Goal: Information Seeking & Learning: Check status

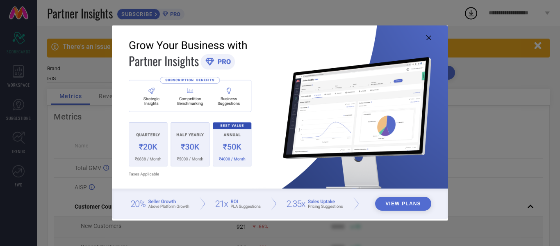
click at [428, 38] on icon at bounding box center [428, 37] width 5 height 5
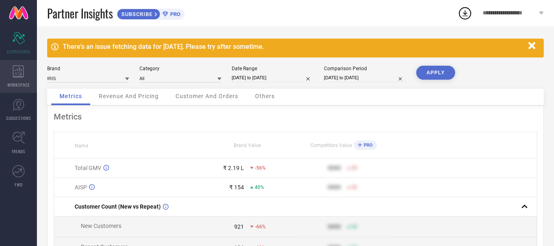
click at [25, 75] on div "WORKSPACE" at bounding box center [18, 76] width 37 height 33
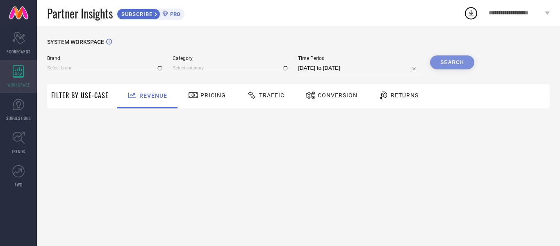
type input "IRIS"
type input "All"
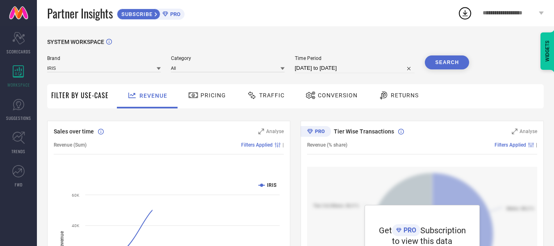
click at [219, 92] on span "Pricing" at bounding box center [212, 95] width 25 height 7
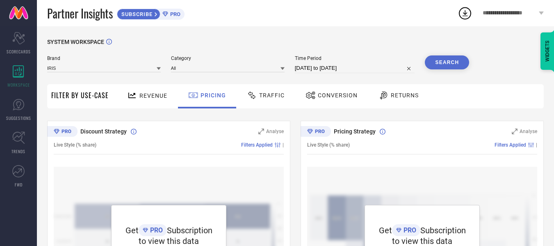
click at [270, 91] on div "Traffic" at bounding box center [266, 95] width 42 height 14
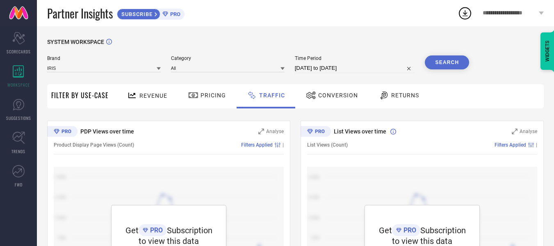
click at [151, 101] on div "Revenue" at bounding box center [147, 95] width 44 height 14
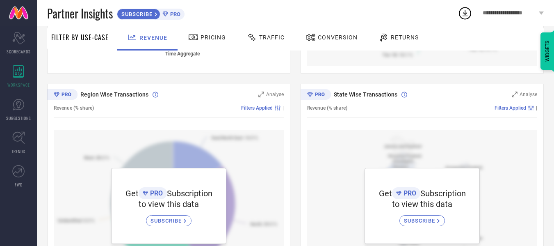
scroll to position [144, 0]
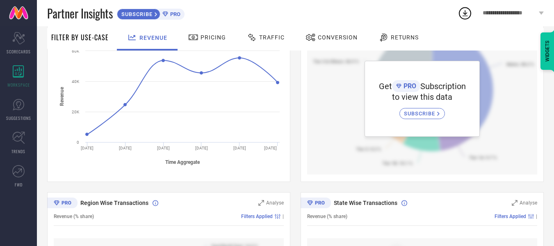
click at [323, 40] on span "Conversion" at bounding box center [338, 37] width 40 height 7
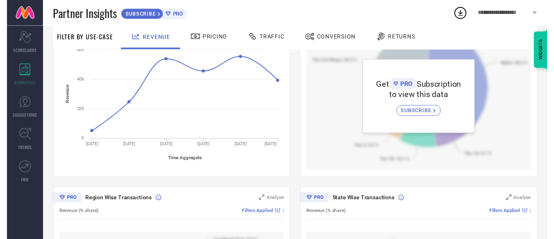
scroll to position [0, 0]
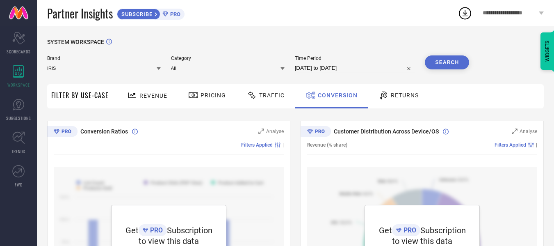
click at [400, 91] on div "Returns" at bounding box center [398, 95] width 44 height 14
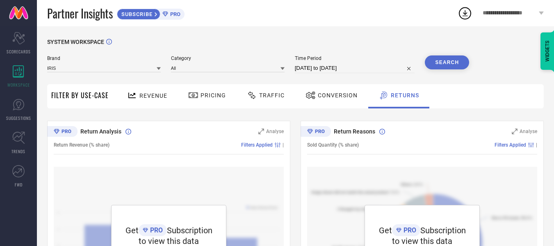
click at [168, 12] on icon at bounding box center [164, 13] width 5 height 5
click at [21, 137] on icon at bounding box center [18, 137] width 13 height 13
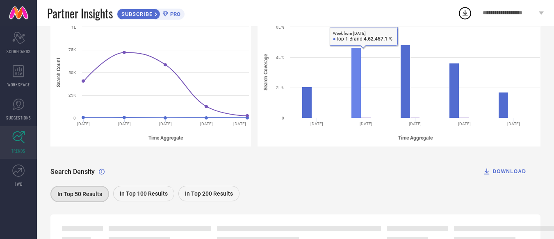
scroll to position [201, 0]
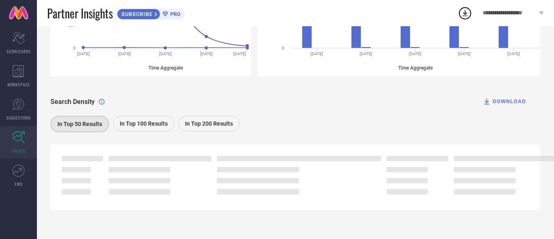
click at [144, 130] on div "In Top 100 Results" at bounding box center [143, 124] width 61 height 16
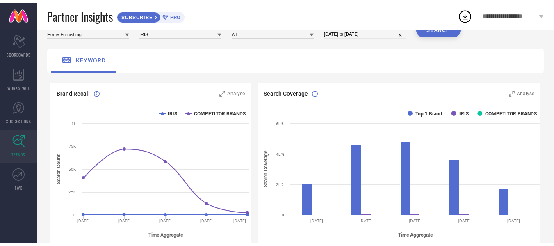
scroll to position [0, 0]
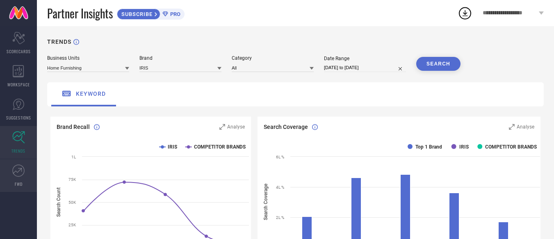
click at [20, 175] on icon at bounding box center [18, 171] width 12 height 12
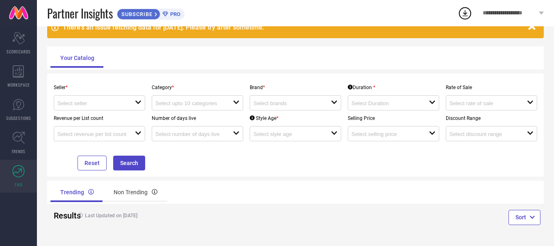
scroll to position [45, 0]
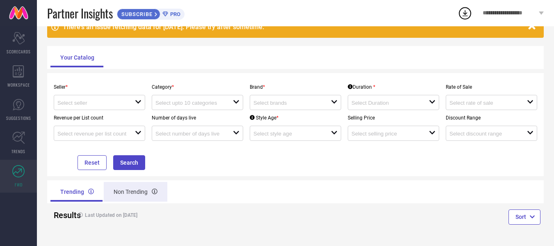
click at [132, 191] on div "Non Trending" at bounding box center [136, 192] width 64 height 20
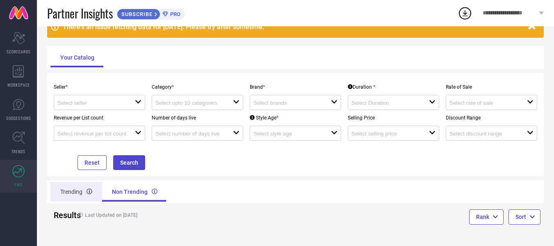
click at [80, 189] on div "Trending" at bounding box center [76, 192] width 52 height 20
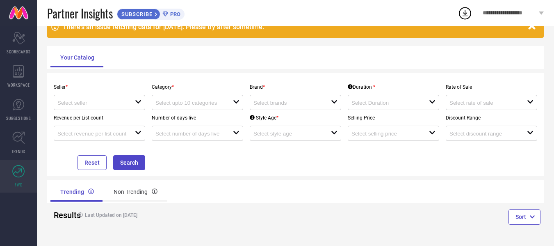
click at [140, 94] on div "Seller * open" at bounding box center [99, 94] width 98 height 31
click at [139, 101] on icon "open" at bounding box center [138, 101] width 7 height 7
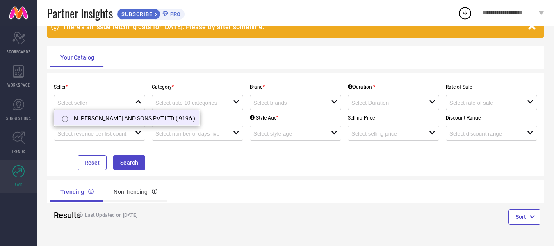
click at [116, 122] on li "N [PERSON_NAME] AND SONS PVT LTD ( 9196 )" at bounding box center [126, 117] width 145 height 15
type input "N [PERSON_NAME] AND SONS PVT LTD ( 9196 )"
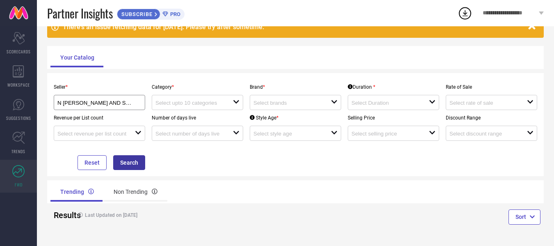
click at [127, 160] on button "Search" at bounding box center [129, 162] width 32 height 15
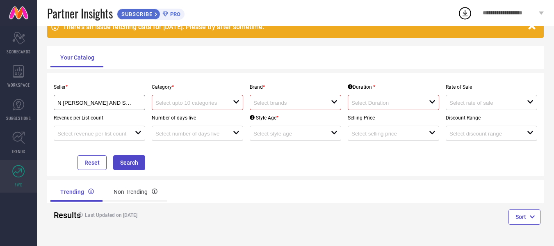
click at [204, 109] on div "open" at bounding box center [197, 102] width 91 height 15
click at [204, 109] on div "close" at bounding box center [197, 102] width 91 height 15
click at [221, 103] on input at bounding box center [190, 103] width 70 height 6
click at [229, 100] on div at bounding box center [193, 102] width 77 height 8
click at [262, 102] on input at bounding box center [288, 103] width 70 height 6
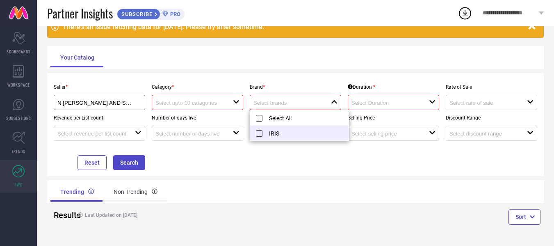
click at [262, 132] on li "IRIS" at bounding box center [299, 132] width 98 height 15
type input "IRIS"
click at [107, 166] on div "Reset Search" at bounding box center [99, 155] width 98 height 29
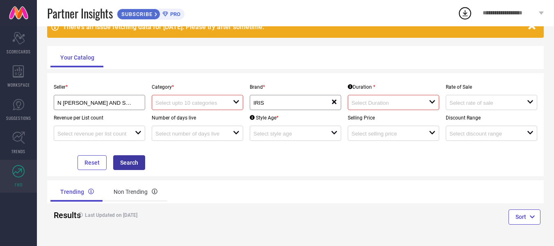
click at [126, 161] on button "Search" at bounding box center [129, 162] width 32 height 15
click at [377, 108] on div "open" at bounding box center [393, 102] width 91 height 15
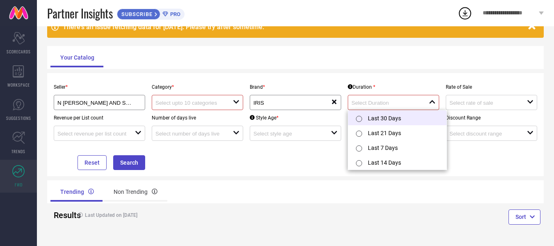
click at [380, 124] on li "Last 30 Days" at bounding box center [397, 117] width 98 height 15
type input "Last 30 Days"
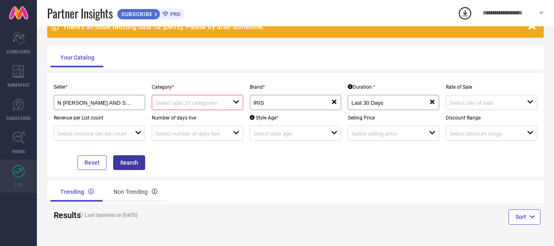
click at [134, 165] on button "Search" at bounding box center [129, 162] width 32 height 15
click at [214, 96] on div "open" at bounding box center [197, 102] width 91 height 15
click at [139, 101] on div "N [PERSON_NAME] AND SONS PVT LTD ( 9196 )" at bounding box center [99, 102] width 84 height 8
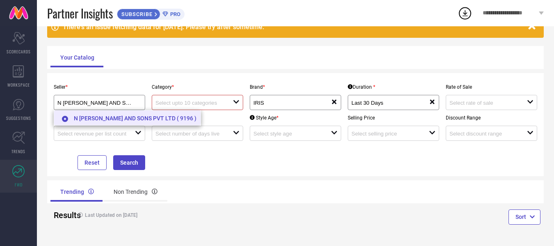
click at [153, 117] on li "N [PERSON_NAME] AND SONS PVT LTD ( 9196 )" at bounding box center [127, 117] width 146 height 15
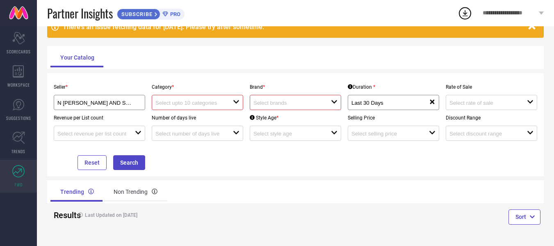
click at [320, 104] on input at bounding box center [288, 103] width 70 height 6
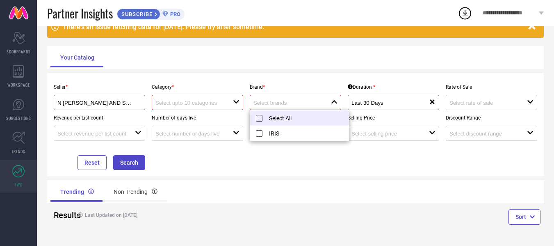
click at [291, 122] on li "Select All" at bounding box center [299, 117] width 98 height 15
type input "IRIS"
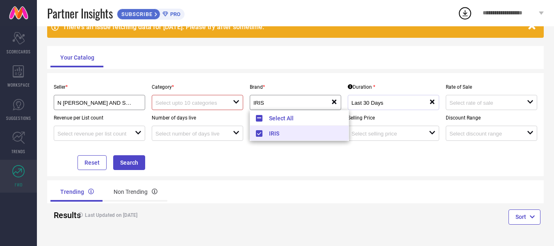
click at [423, 108] on div "Last 30 Days reset" at bounding box center [393, 102] width 91 height 15
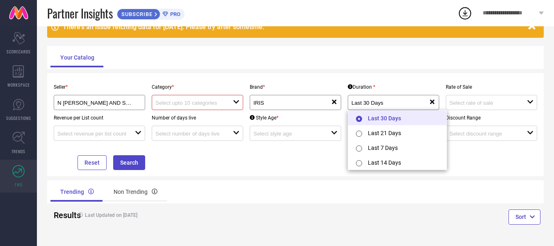
click at [399, 123] on li "Last 30 Days" at bounding box center [397, 117] width 98 height 15
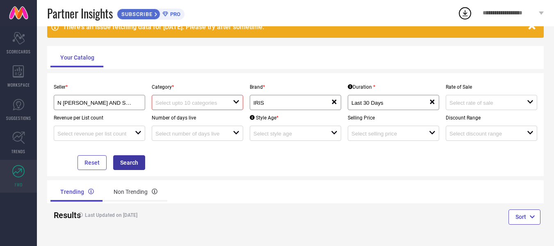
click at [133, 157] on button "Search" at bounding box center [129, 162] width 32 height 15
click at [99, 158] on button "Reset" at bounding box center [91, 162] width 29 height 15
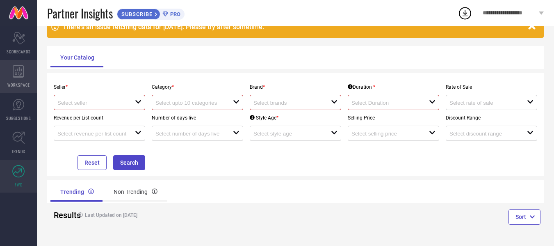
click at [23, 79] on div "WORKSPACE" at bounding box center [18, 76] width 37 height 33
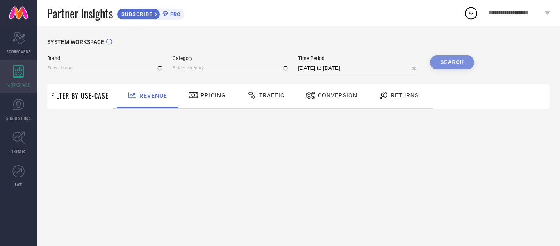
type input "IRIS"
type input "All"
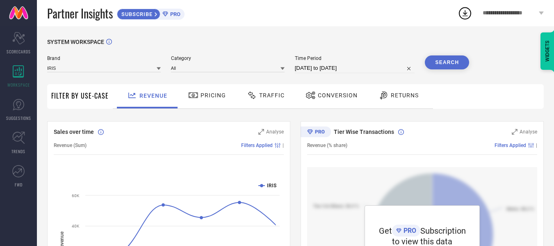
click at [213, 92] on span "Pricing" at bounding box center [212, 95] width 25 height 7
